Goal: Transaction & Acquisition: Purchase product/service

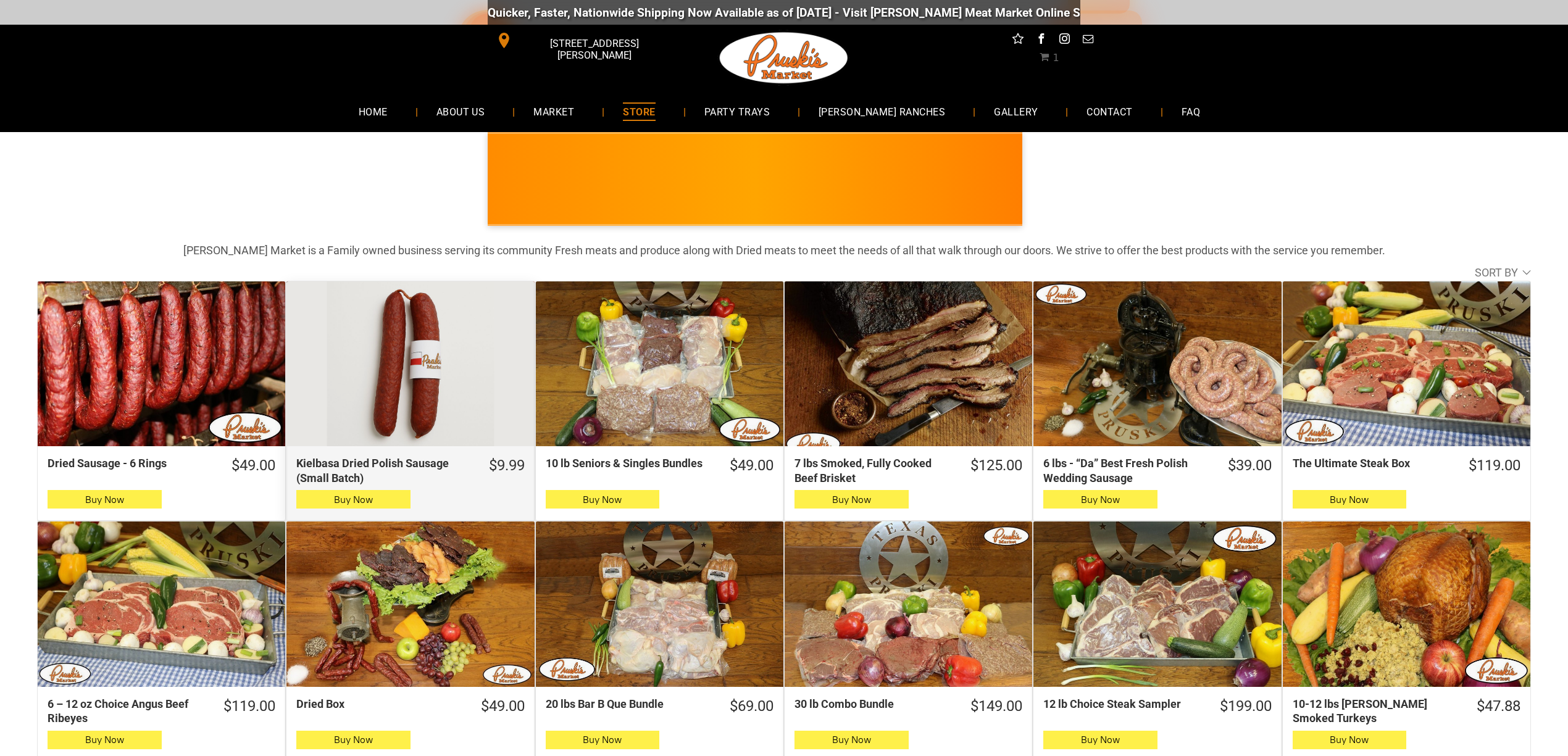
click at [413, 363] on div "Kielbasa Dried Polish Sausage (Small Batch)" at bounding box center [410, 364] width 248 height 165
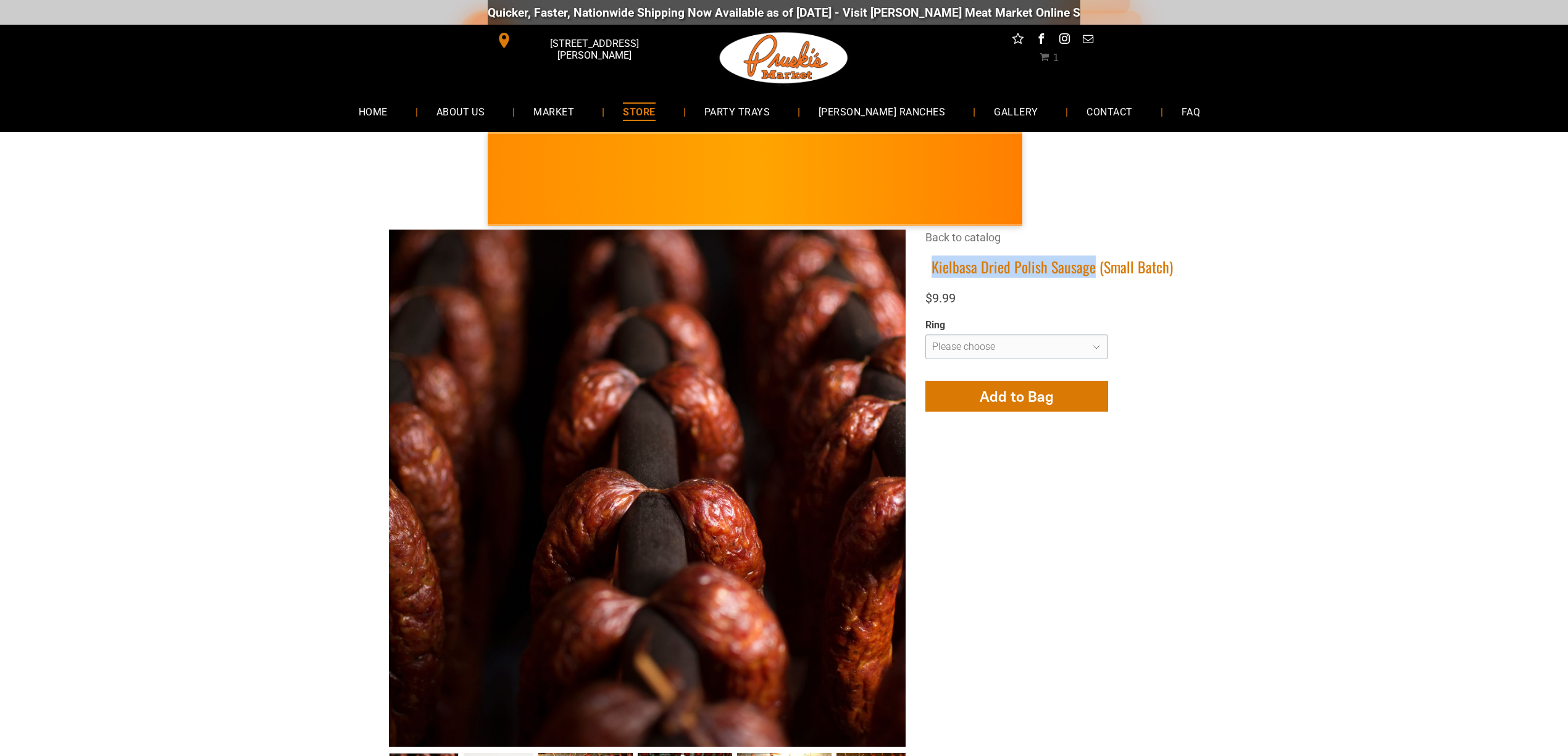
drag, startPoint x: 1091, startPoint y: 267, endPoint x: 921, endPoint y: 263, distance: 170.0
click at [921, 263] on div "**********" at bounding box center [1047, 332] width 263 height 204
click at [947, 265] on h1 "Kielbasa Dried Polish Sausage (Small Batch)" at bounding box center [1052, 267] width 254 height 19
click at [998, 267] on h1 "Kielbasa Dried Polish Sausage (Small Batch)" at bounding box center [1052, 267] width 254 height 19
drag, startPoint x: 932, startPoint y: 273, endPoint x: 1046, endPoint y: 272, distance: 114.0
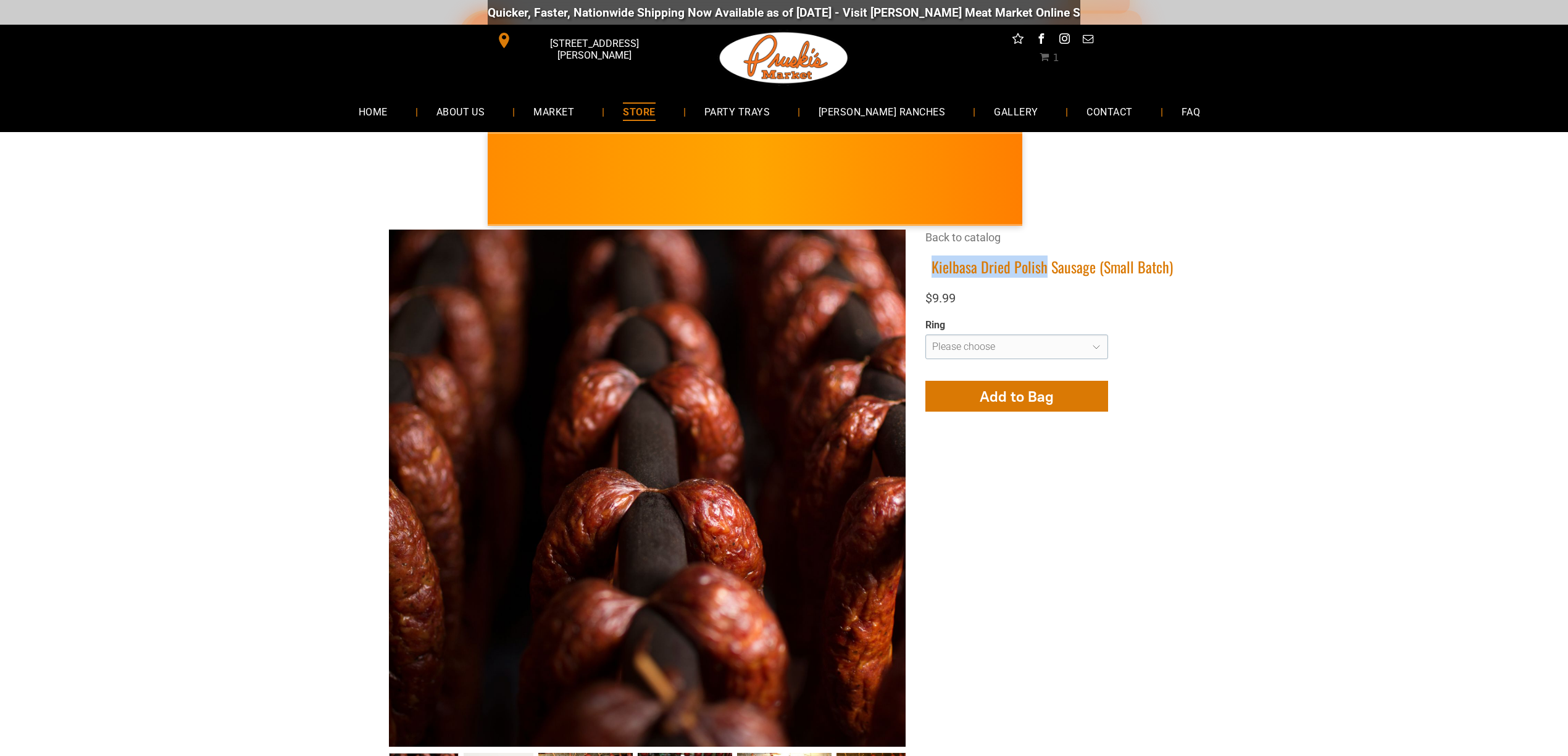
click at [1046, 272] on h1 "Kielbasa Dried Polish Sausage (Small Batch)" at bounding box center [1052, 267] width 254 height 19
copy h1 "Kielbasa Dried Polish"
